Goal: Task Accomplishment & Management: Manage account settings

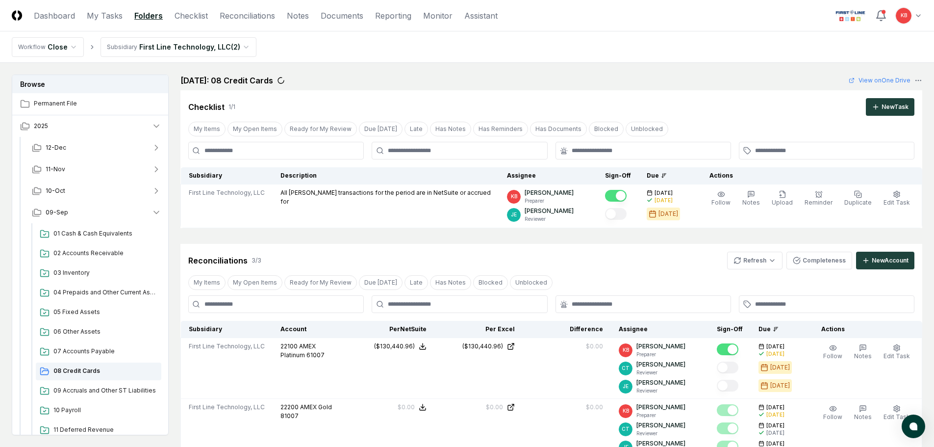
scroll to position [65, 0]
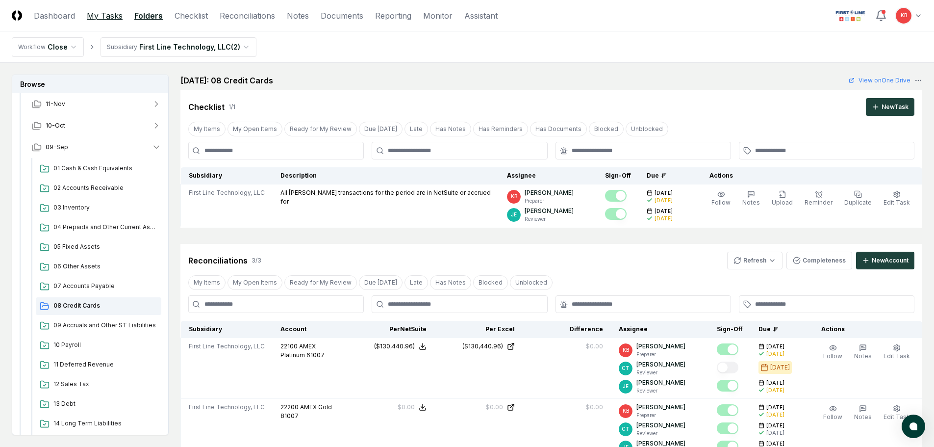
click at [112, 14] on link "My Tasks" at bounding box center [105, 16] width 36 height 12
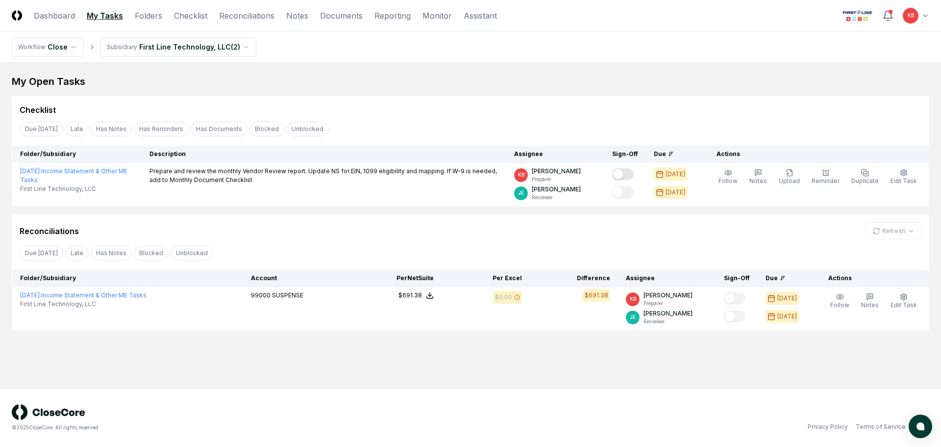
click at [884, 233] on div "Refresh" at bounding box center [893, 231] width 55 height 18
click at [892, 227] on div "Refresh" at bounding box center [893, 231] width 55 height 18
click at [772, 239] on div "Reconciliations Refresh" at bounding box center [471, 231] width 902 height 18
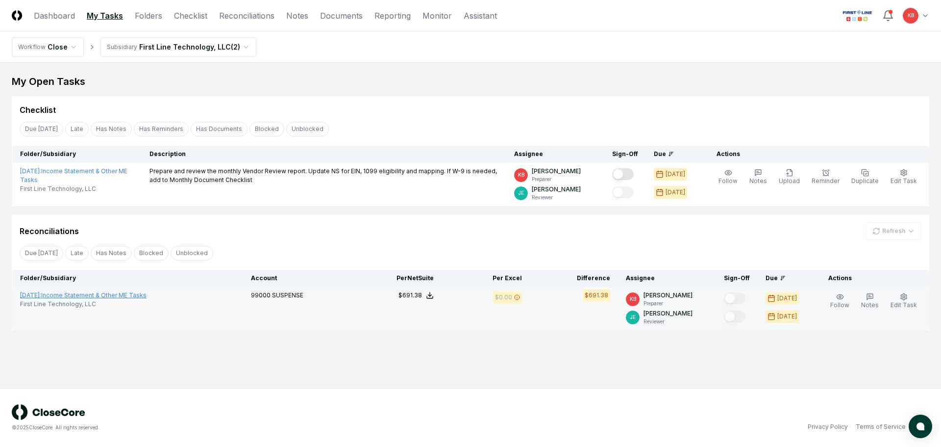
click at [138, 293] on link "[DATE] : Income Statement & Other ME Tasks" at bounding box center [83, 294] width 126 height 7
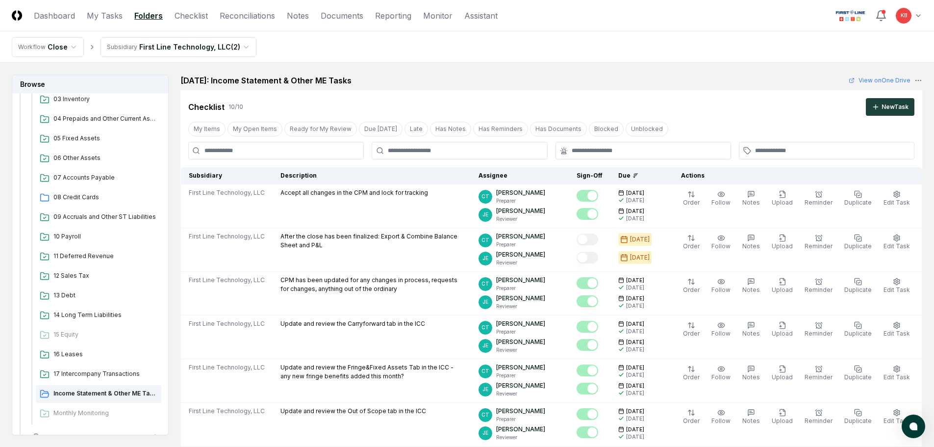
scroll to position [196, 0]
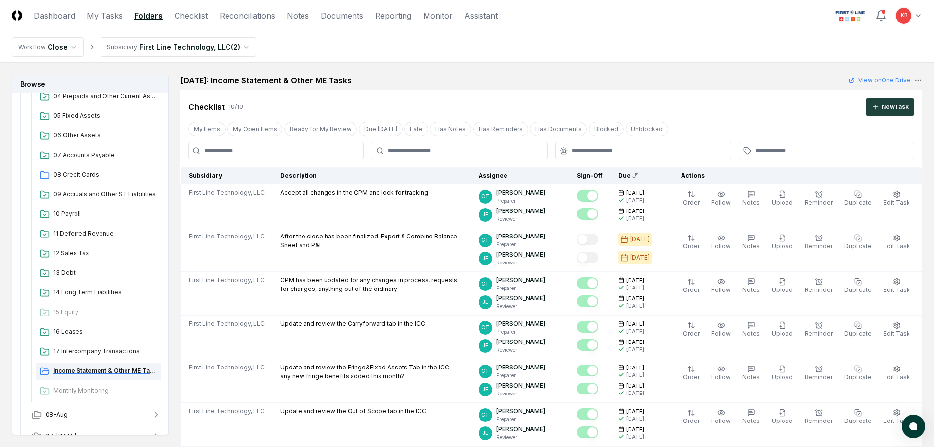
click at [88, 370] on span "Income Statement & Other ME Tasks" at bounding box center [105, 370] width 104 height 9
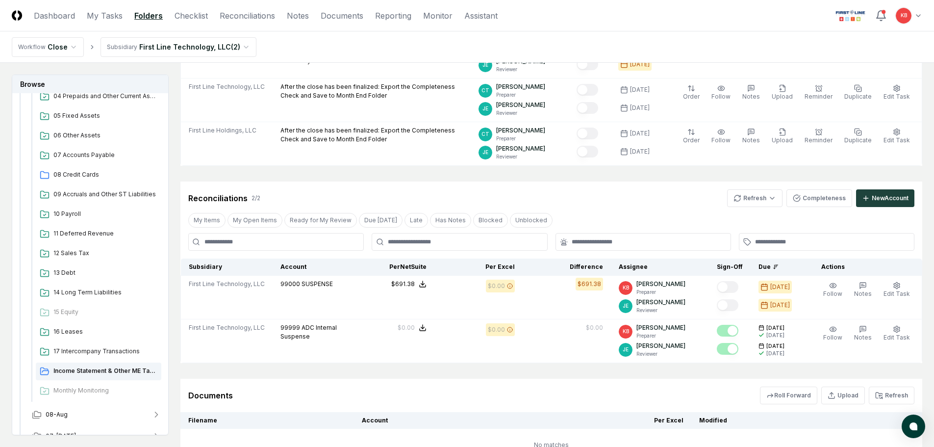
scroll to position [457, 0]
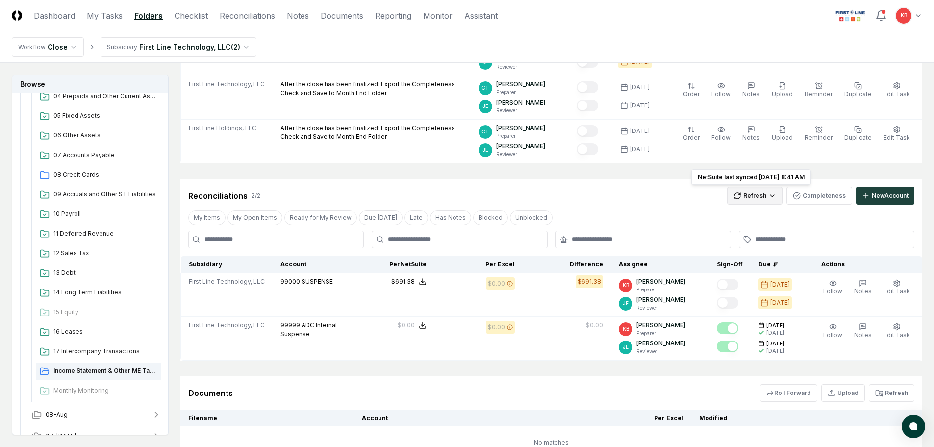
click at [765, 199] on html "CloseCore Dashboard My Tasks Folders Checklist Reconciliations Notes Documents …" at bounding box center [467, 36] width 934 height 986
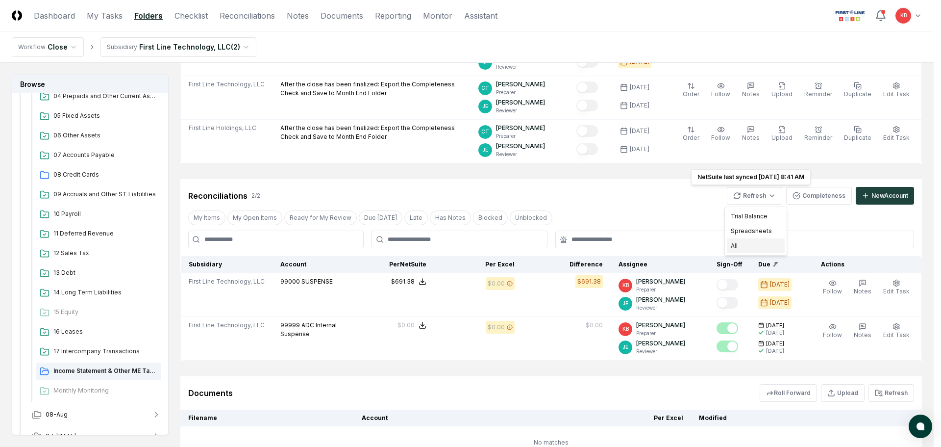
click at [744, 250] on div "All" at bounding box center [756, 245] width 58 height 15
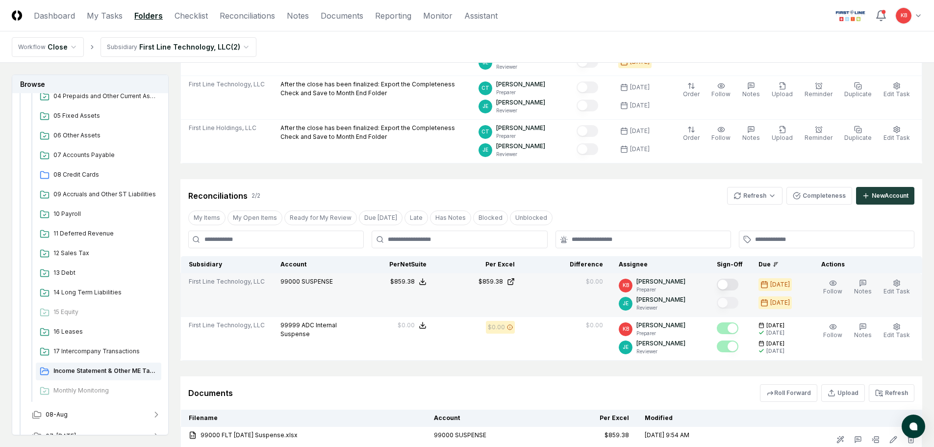
click at [731, 281] on button "Mark complete" at bounding box center [728, 284] width 22 height 12
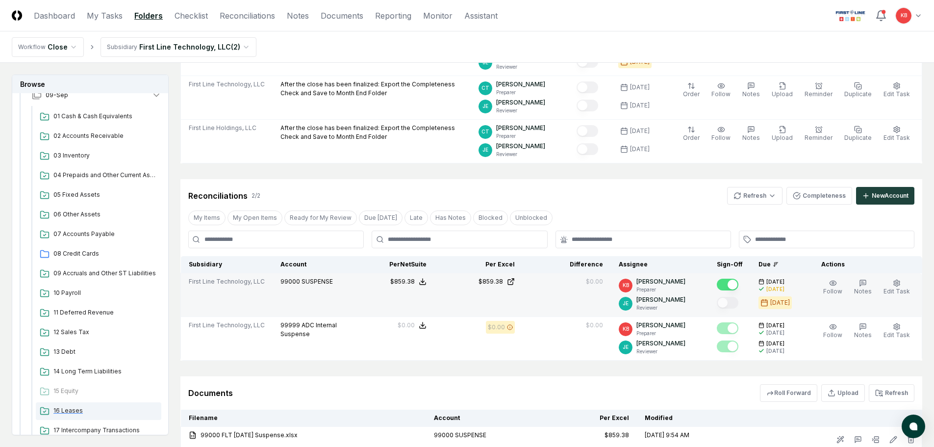
scroll to position [114, 0]
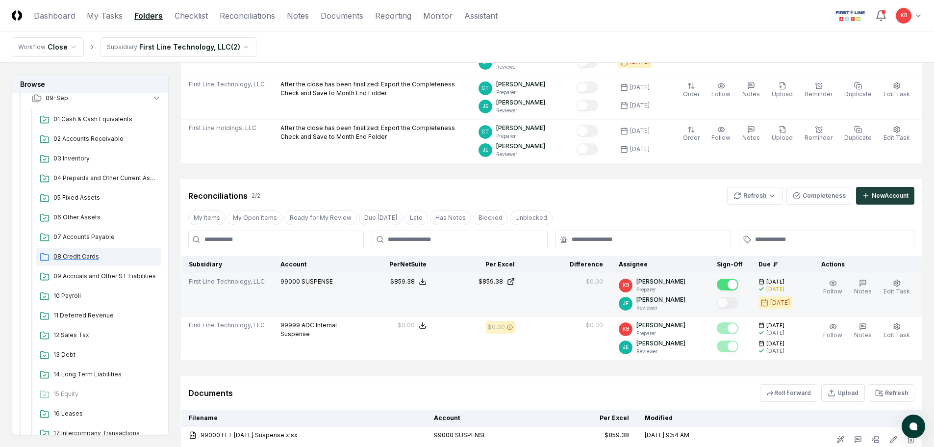
click at [93, 253] on span "08 Credit Cards" at bounding box center [105, 256] width 104 height 9
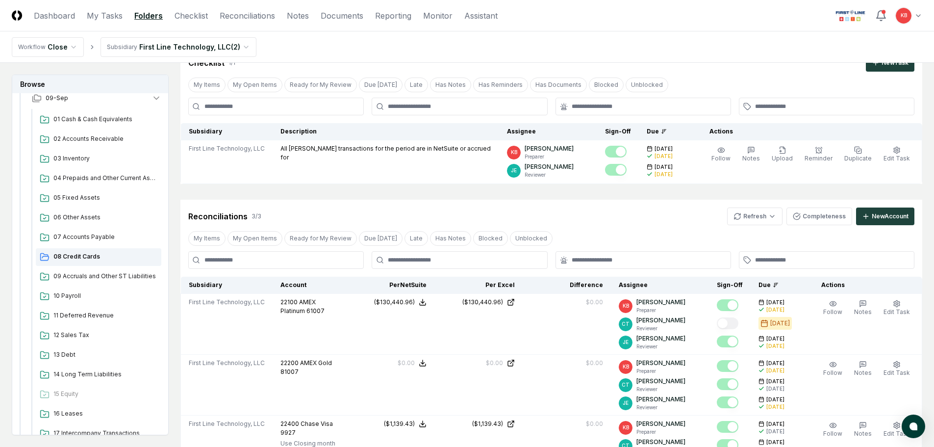
scroll to position [17, 0]
